Goal: Information Seeking & Learning: Learn about a topic

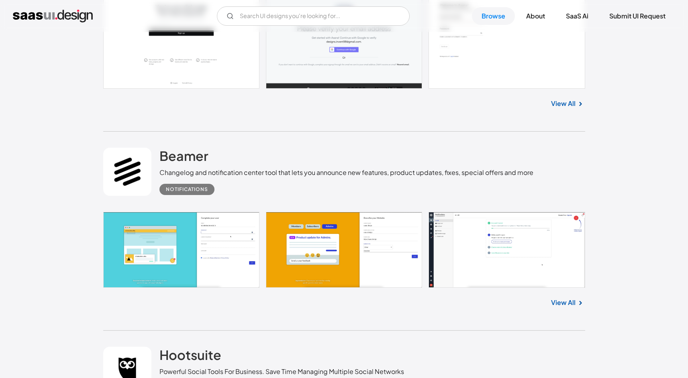
scroll to position [552, 0]
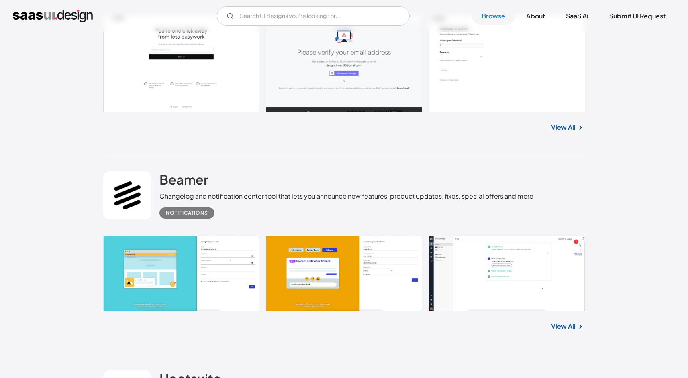
click at [572, 129] on link "View All" at bounding box center [563, 128] width 25 height 10
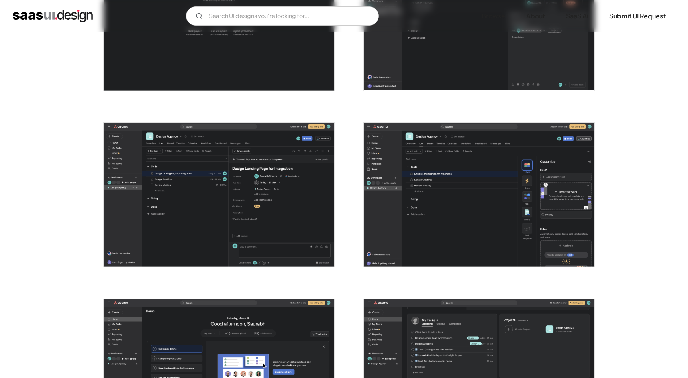
scroll to position [1512, 0]
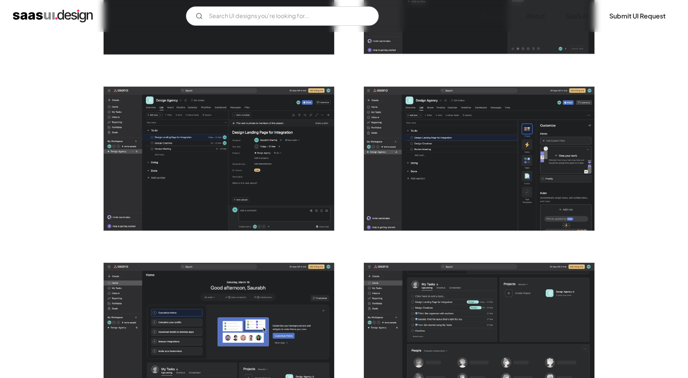
click at [400, 118] on img "open lightbox" at bounding box center [479, 159] width 231 height 144
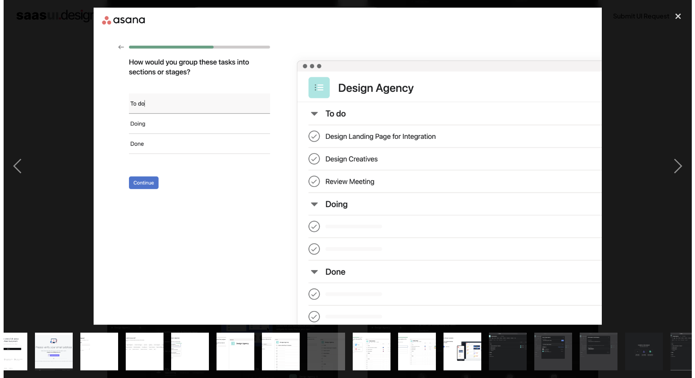
scroll to position [0, 0]
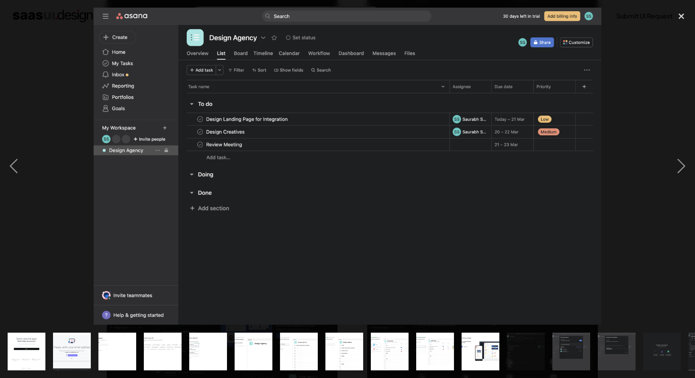
click at [36, 83] on div at bounding box center [347, 167] width 695 height 318
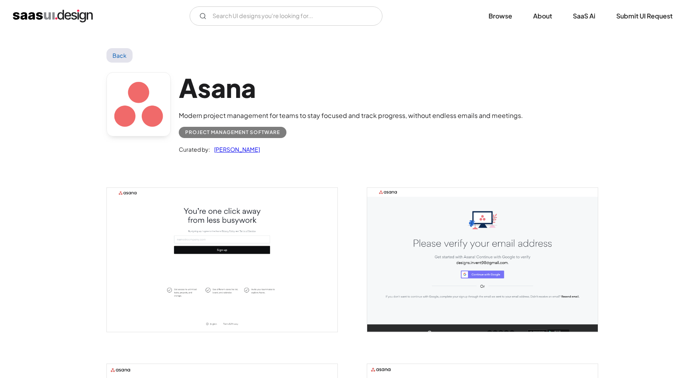
click at [123, 54] on link "Back" at bounding box center [119, 55] width 26 height 14
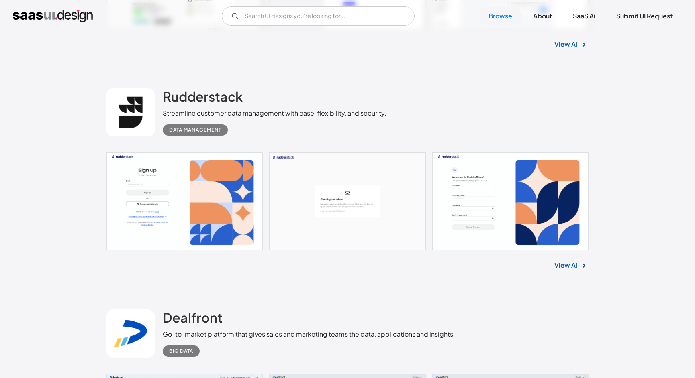
scroll to position [2522, 0]
click at [681, 21] on link "Submit UI Request" at bounding box center [644, 16] width 76 height 18
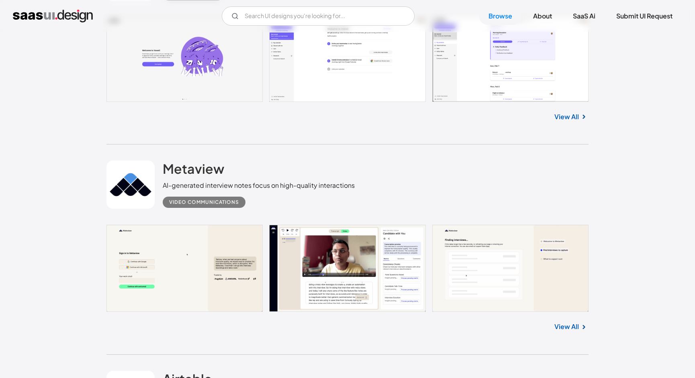
scroll to position [3309, 0]
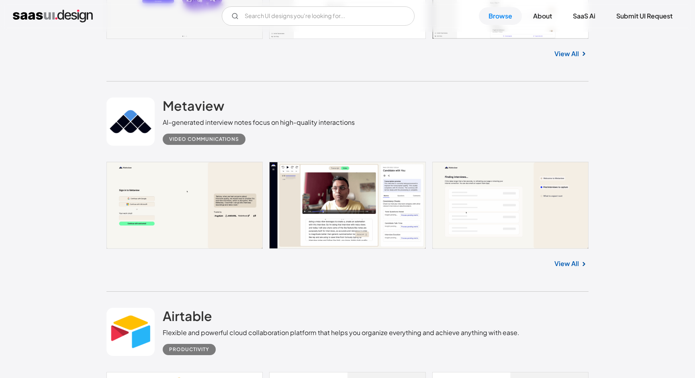
scroll to position [3372, 0]
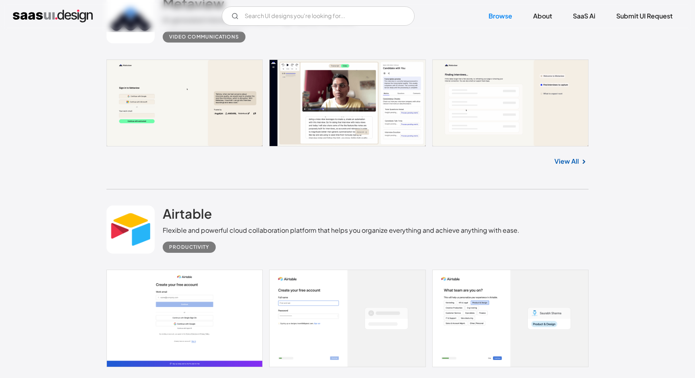
click at [464, 217] on div "Airtable Flexible and powerful cloud collaboration platform that helps you orga…" at bounding box center [341, 229] width 357 height 47
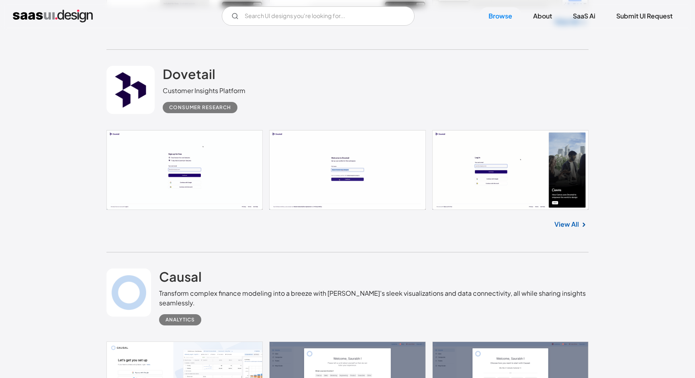
scroll to position [5939, 0]
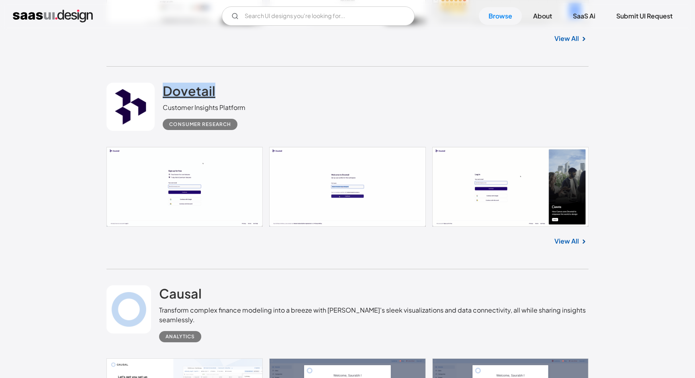
click at [196, 103] on link "Dovetail" at bounding box center [189, 93] width 53 height 20
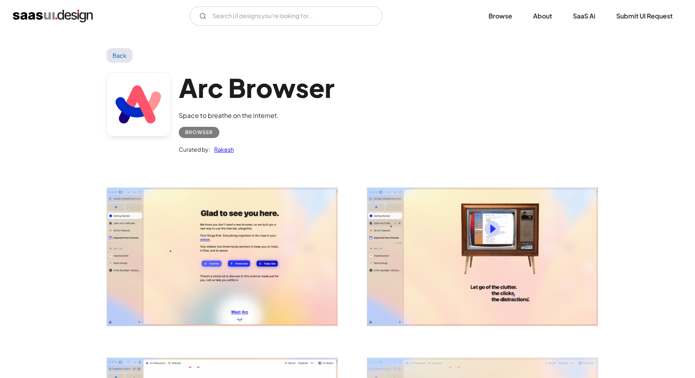
click at [176, 313] on img "open lightbox" at bounding box center [222, 257] width 231 height 138
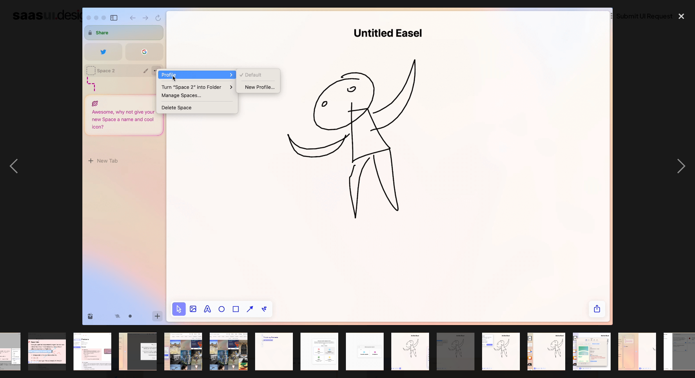
scroll to position [0, 266]
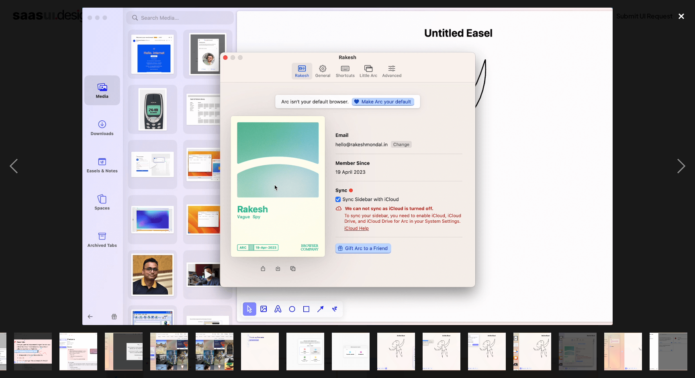
click at [674, 11] on div "close lightbox" at bounding box center [681, 17] width 27 height 18
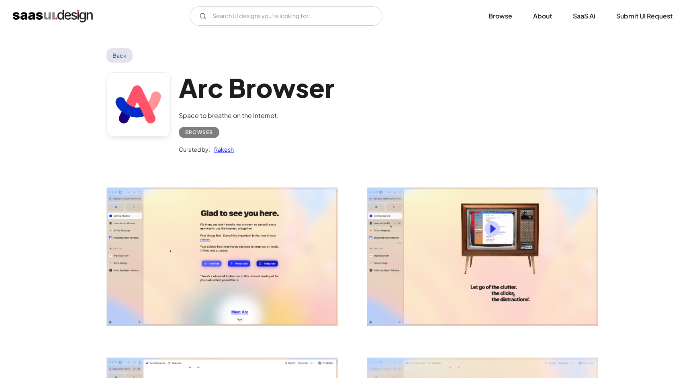
scroll to position [0, 0]
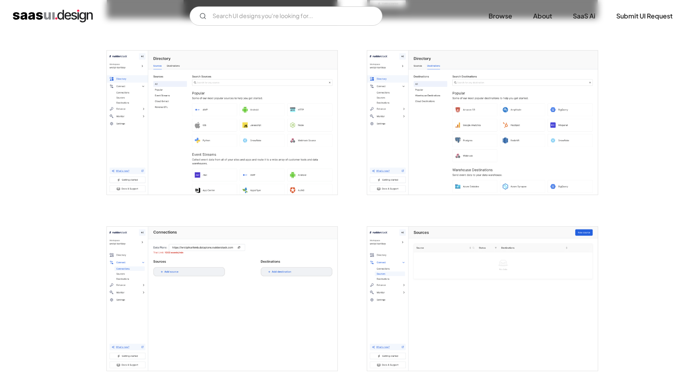
scroll to position [853, 0]
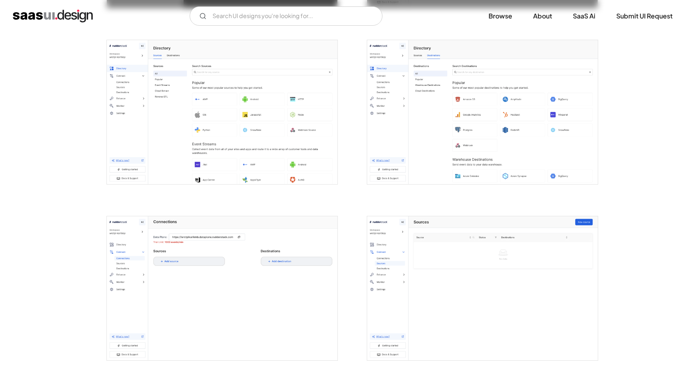
click at [182, 157] on img "open lightbox" at bounding box center [222, 112] width 231 height 144
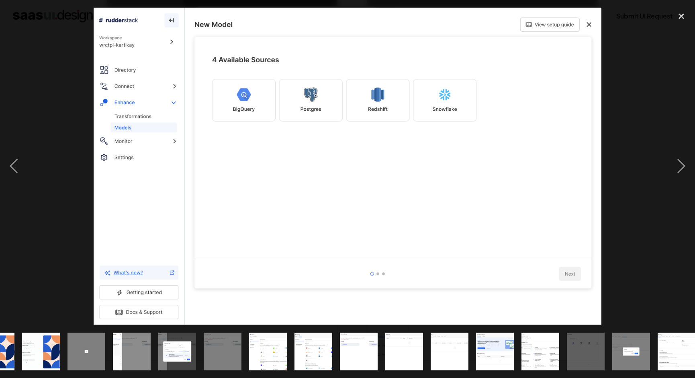
scroll to position [0, 130]
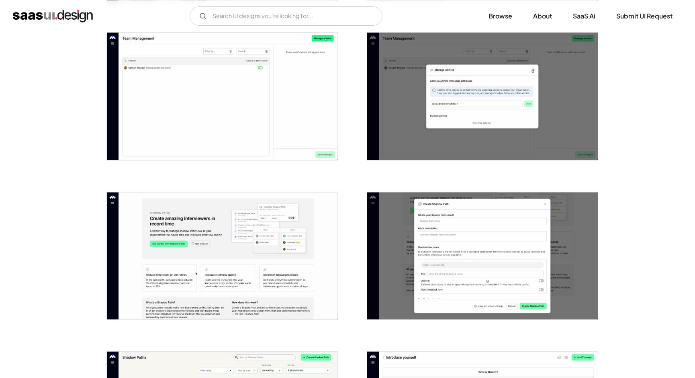
scroll to position [769, 0]
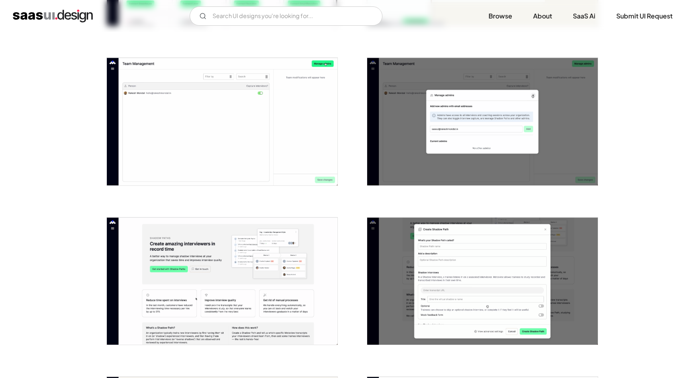
click at [458, 154] on img "open lightbox" at bounding box center [482, 122] width 231 height 128
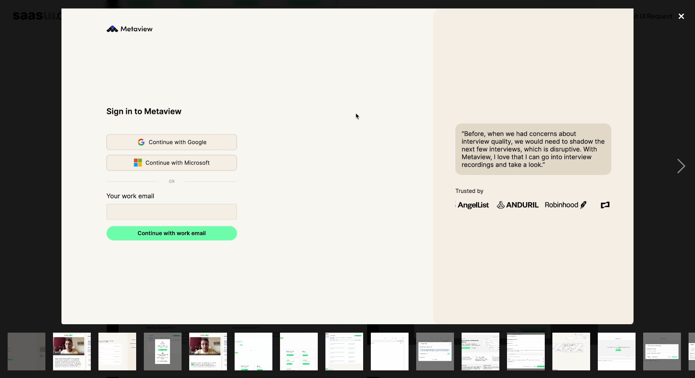
click at [680, 20] on div "close lightbox" at bounding box center [681, 17] width 27 height 18
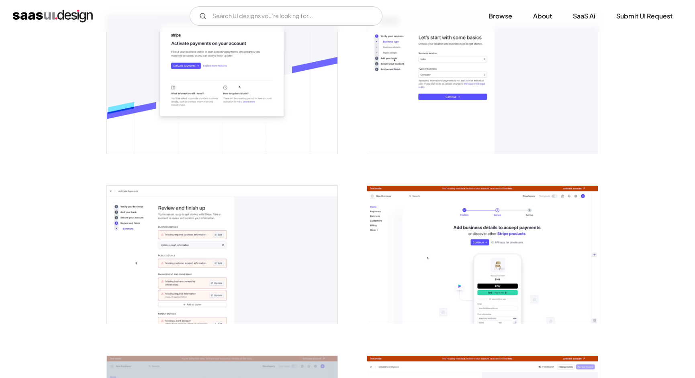
scroll to position [630, 0]
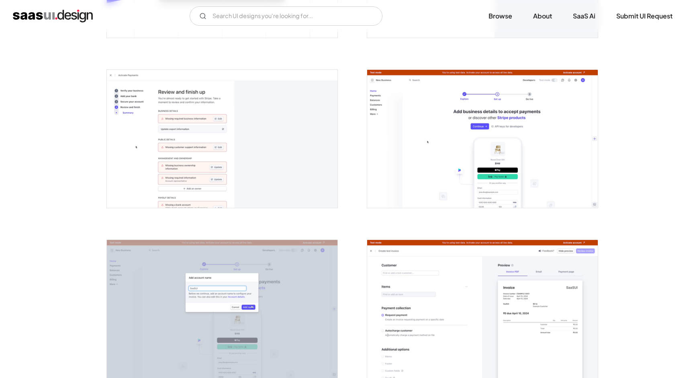
click at [477, 154] on img "open lightbox" at bounding box center [482, 139] width 231 height 138
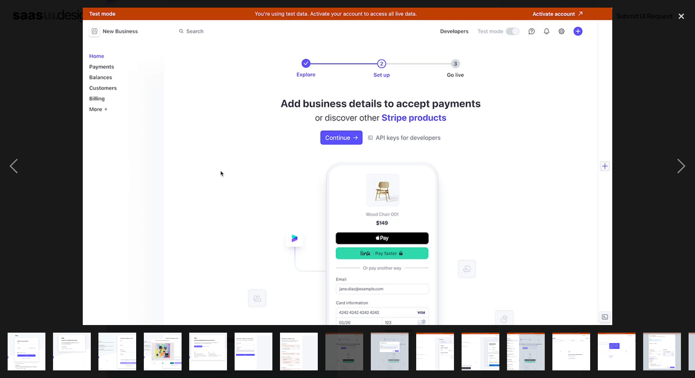
click at [204, 348] on img "show item 5 of 25" at bounding box center [207, 352] width 63 height 38
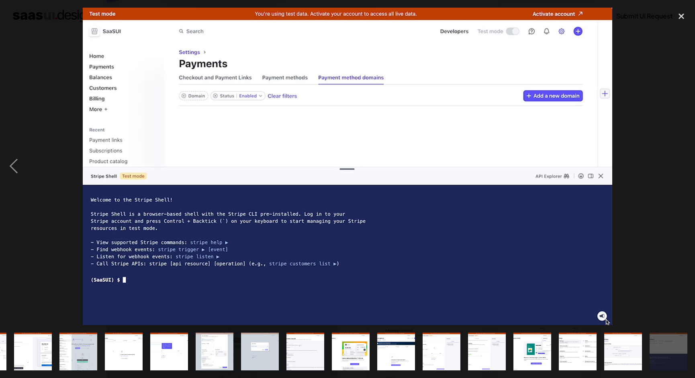
scroll to position [0, 431]
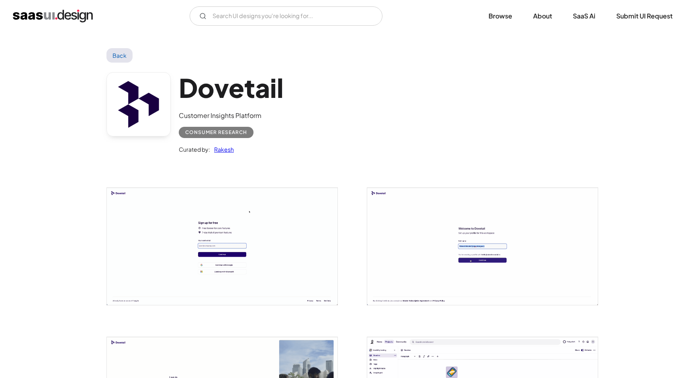
click at [196, 104] on div "Dovetail Customer Insights Platform Consumer Research Curated by: [PERSON_NAME]" at bounding box center [231, 113] width 105 height 82
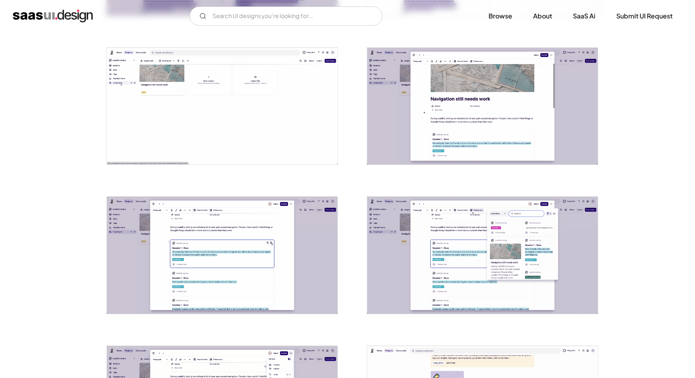
scroll to position [1334, 0]
click at [198, 88] on img "open lightbox" at bounding box center [222, 107] width 231 height 117
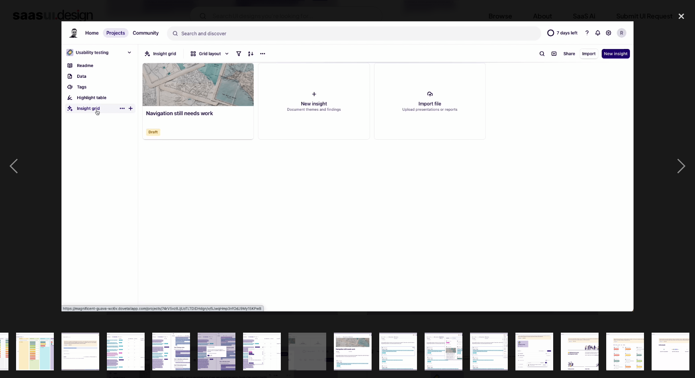
scroll to position [0, 447]
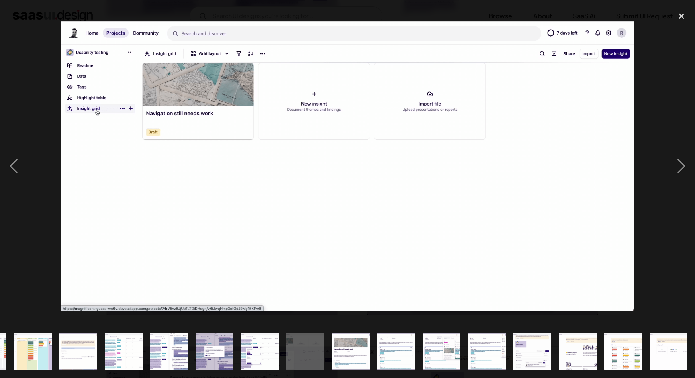
click at [506, 346] on div "show item 21 of 25" at bounding box center [486, 351] width 45 height 53
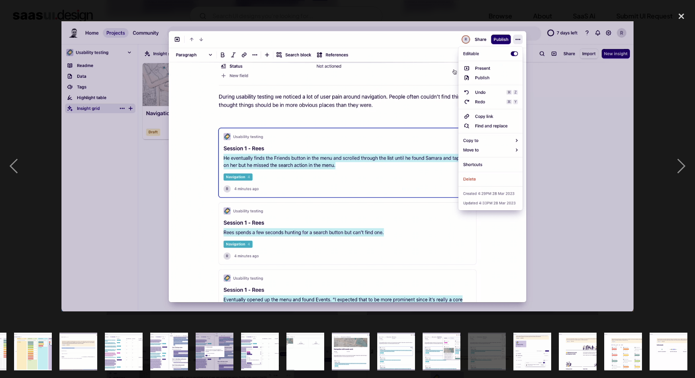
click at [425, 345] on img "show item 20 of 25" at bounding box center [441, 352] width 74 height 38
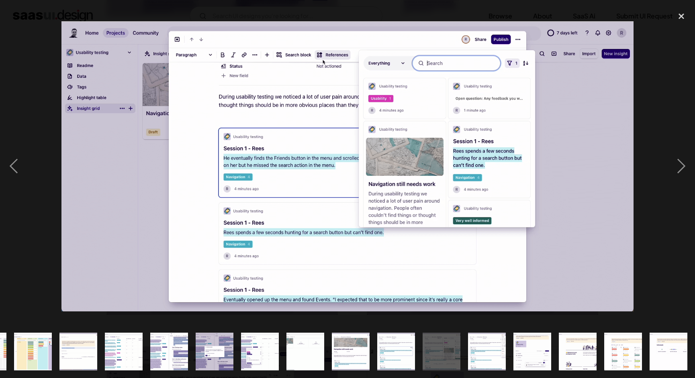
click at [590, 343] on img "show item 23 of 25" at bounding box center [577, 352] width 74 height 38
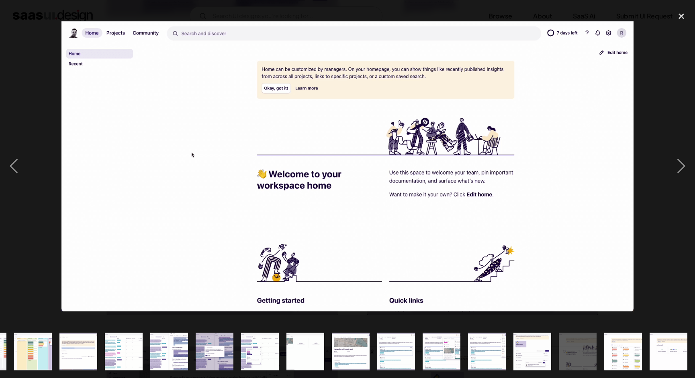
click at [622, 352] on img "show item 24 of 25" at bounding box center [623, 352] width 74 height 38
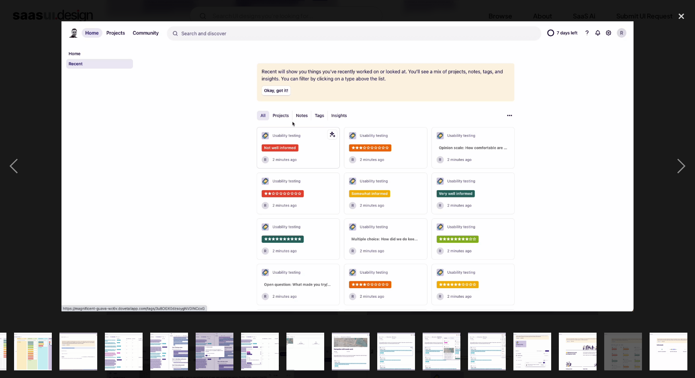
click at [215, 348] on img "show item 15 of 25" at bounding box center [214, 352] width 74 height 38
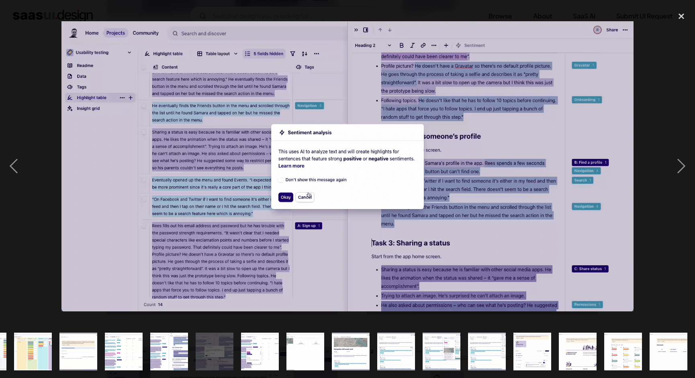
click at [267, 341] on img "show item 16 of 25" at bounding box center [260, 352] width 74 height 38
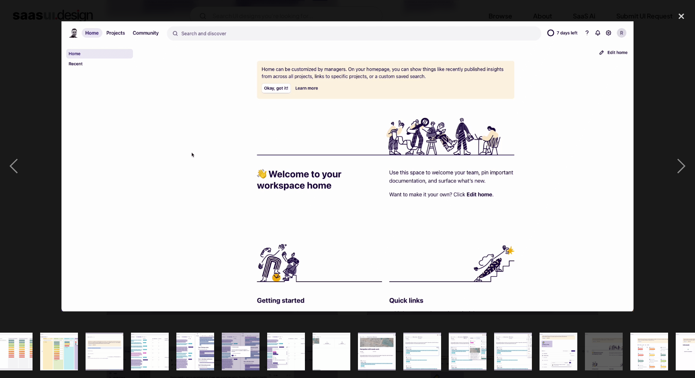
scroll to position [0, 415]
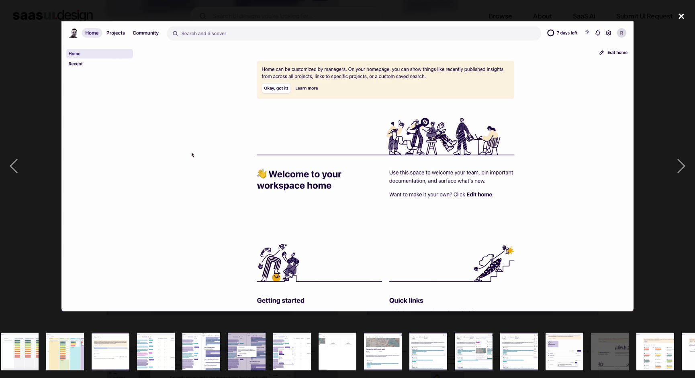
click at [686, 14] on div "close lightbox" at bounding box center [681, 17] width 27 height 18
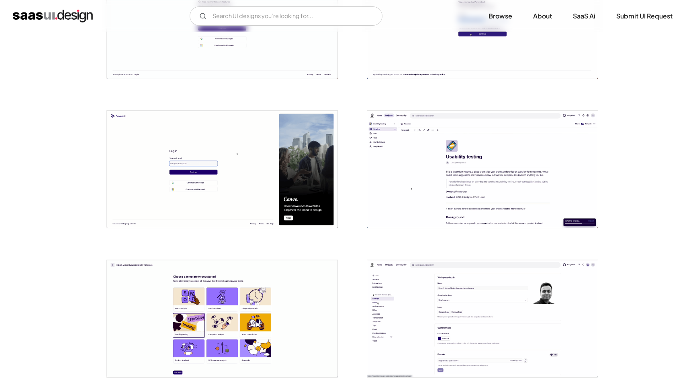
scroll to position [0, 0]
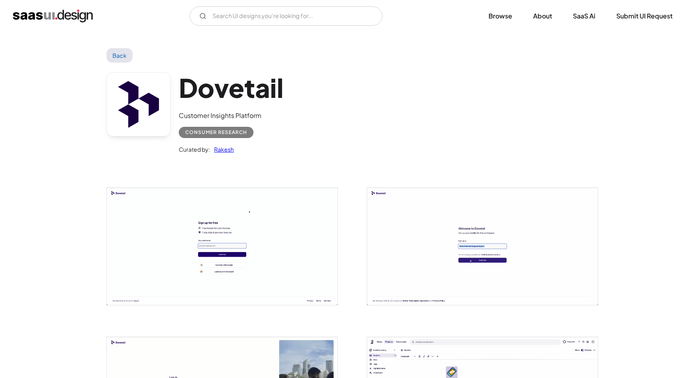
click at [411, 262] on img "open lightbox" at bounding box center [482, 246] width 231 height 117
